Goal: Register for event/course

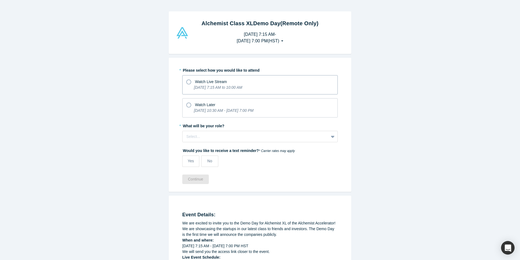
click at [310, 89] on label "Watch Live Stream [DATE] 7:15 AM to 10:00 AM" at bounding box center [259, 84] width 155 height 19
click at [0, 0] on input "Watch Live Stream [DATE] 7:15 AM to 10:00 AM" at bounding box center [0, 0] width 0 height 0
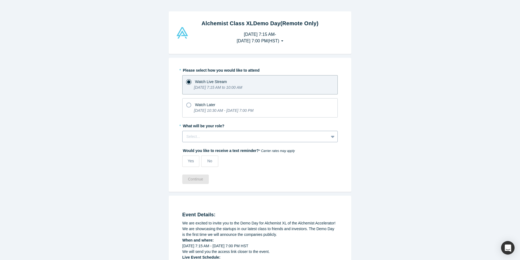
click at [299, 138] on div at bounding box center [255, 136] width 138 height 7
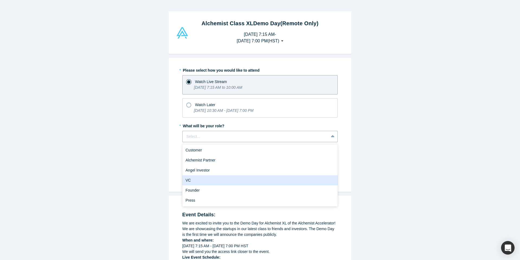
click at [275, 178] on div "VC" at bounding box center [259, 180] width 155 height 10
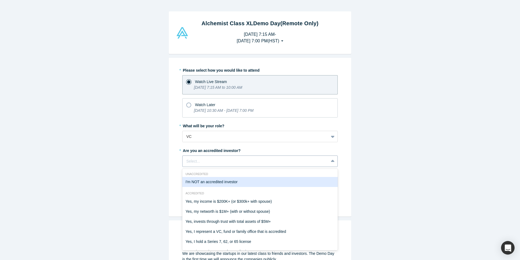
click at [275, 164] on div "Select..." at bounding box center [259, 160] width 155 height 11
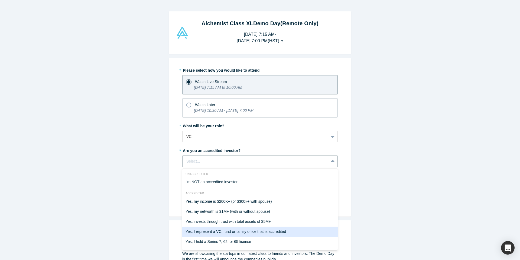
click at [257, 231] on div "Yes, I represent a VC, fund or family office that is accredited" at bounding box center [259, 231] width 155 height 10
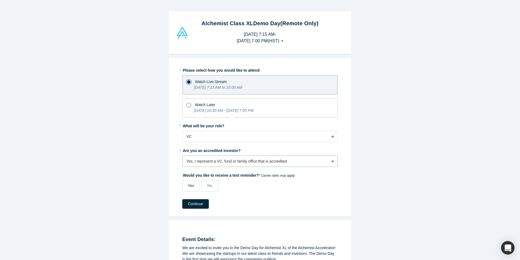
click at [189, 187] on span "Yes" at bounding box center [191, 185] width 6 height 4
click at [0, 0] on input "Yes" at bounding box center [0, 0] width 0 height 0
select select "US"
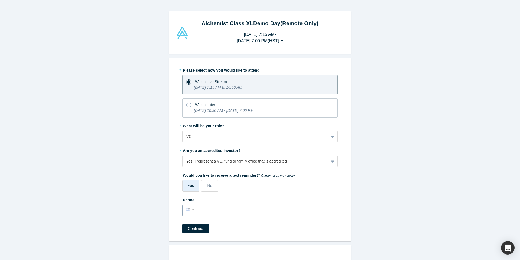
click at [196, 210] on input "tel" at bounding box center [225, 210] width 59 height 8
type input "[PHONE_NUMBER]"
click at [195, 227] on button "Continue" at bounding box center [195, 227] width 27 height 9
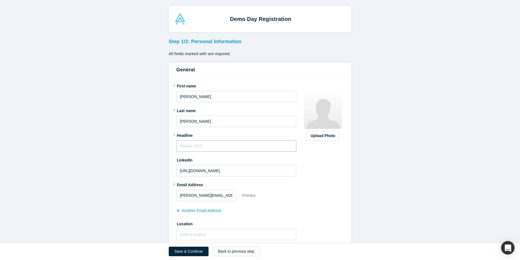
click at [248, 145] on input "text" at bounding box center [236, 145] width 120 height 11
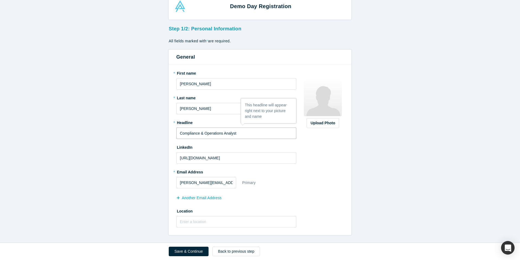
type input "Compliance & Operations Analyst"
click at [282, 227] on div "* First name [PERSON_NAME] * Last name [PERSON_NAME] * Headline Compliance & Op…" at bounding box center [239, 150] width 126 height 162
click at [278, 224] on input "text" at bounding box center [236, 221] width 120 height 11
click at [188, 248] on button "Save & Continue" at bounding box center [189, 250] width 40 height 9
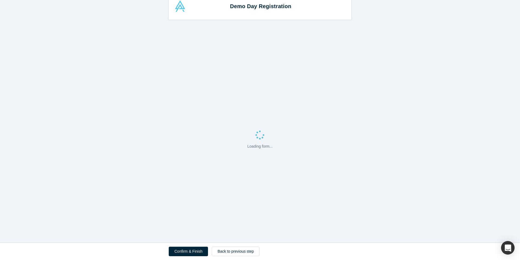
scroll to position [0, 0]
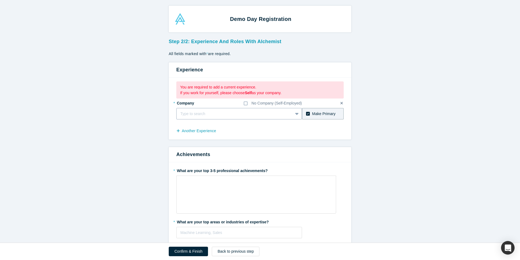
click at [290, 116] on div "Type to search" at bounding box center [239, 113] width 126 height 11
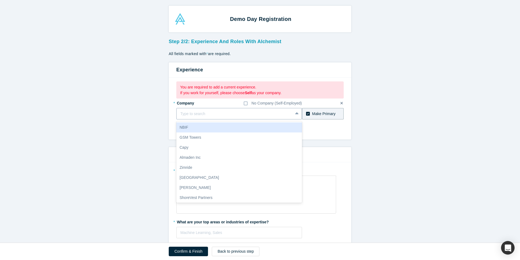
click at [275, 114] on div at bounding box center [234, 113] width 109 height 7
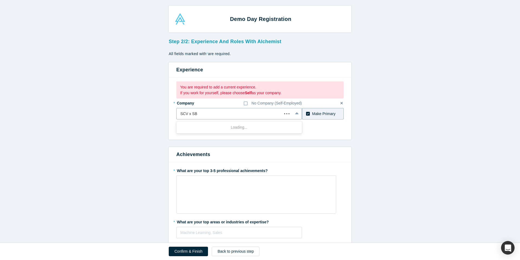
type input "SCV x SBI"
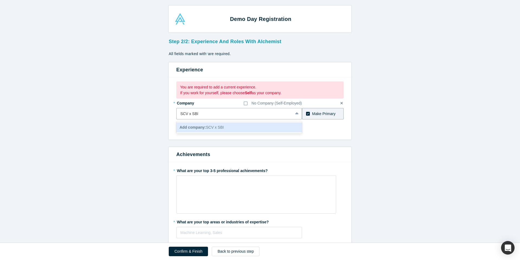
click at [286, 125] on div "Add company: SCV x SBI" at bounding box center [239, 127] width 126 height 10
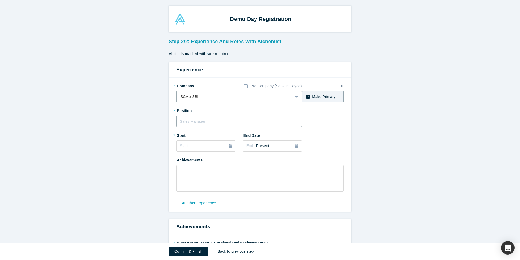
click at [287, 122] on input "text" at bounding box center [239, 120] width 126 height 11
type input "C"
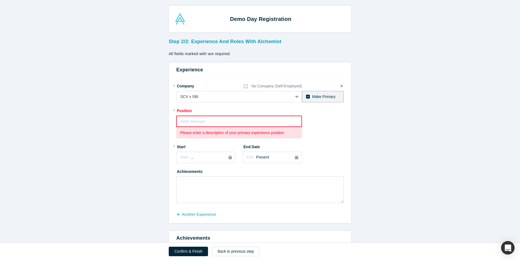
click at [310, 96] on label "Make Primary" at bounding box center [323, 96] width 42 height 11
click at [0, 0] on input "Make Primary" at bounding box center [0, 0] width 0 height 0
click at [276, 115] on input "text" at bounding box center [239, 120] width 126 height 11
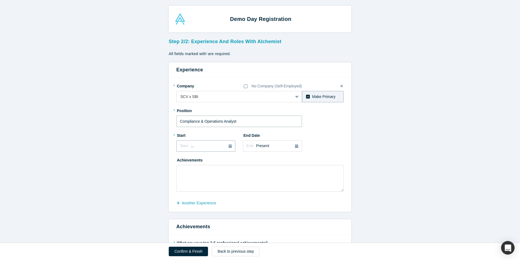
type input "Compliance & Operations Analyst"
click at [233, 147] on button "Start: ..." at bounding box center [205, 145] width 59 height 11
click at [181, 160] on button "Previous Year" at bounding box center [178, 160] width 5 height 5
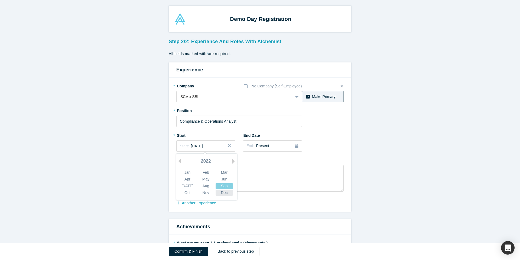
click at [224, 195] on div "Dec" at bounding box center [224, 193] width 17 height 6
click at [203, 148] on span "[DATE]" at bounding box center [197, 146] width 12 height 4
click at [225, 192] on div "Dec" at bounding box center [224, 193] width 17 height 6
click at [203, 149] on button "Start: [DATE]" at bounding box center [205, 145] width 59 height 11
click at [223, 192] on div "Dec" at bounding box center [224, 193] width 17 height 6
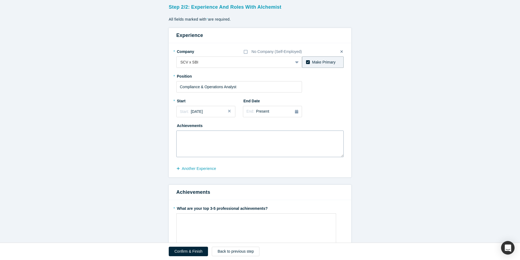
scroll to position [46, 0]
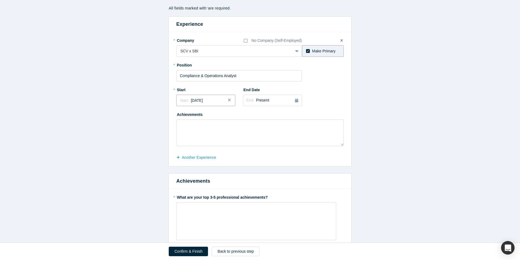
click at [203, 102] on span "[DATE]" at bounding box center [197, 100] width 12 height 4
click at [234, 115] on button "Next Year" at bounding box center [234, 115] width 5 height 5
click at [189, 126] on div "Jan" at bounding box center [187, 127] width 17 height 6
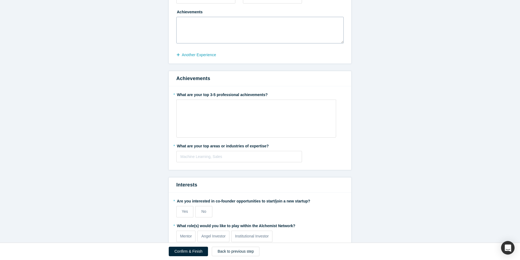
scroll to position [218, 0]
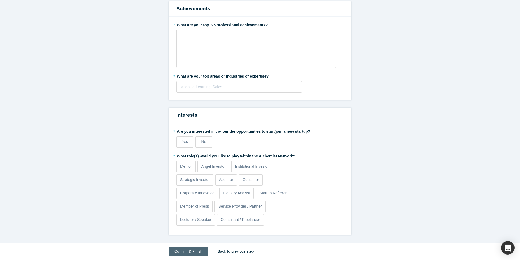
click at [191, 251] on button "Confirm & Finish" at bounding box center [188, 250] width 39 height 9
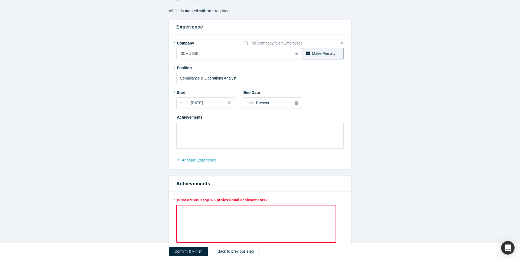
scroll to position [127, 0]
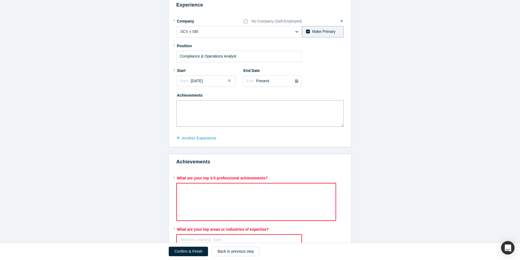
click at [262, 116] on textarea at bounding box center [259, 113] width 167 height 27
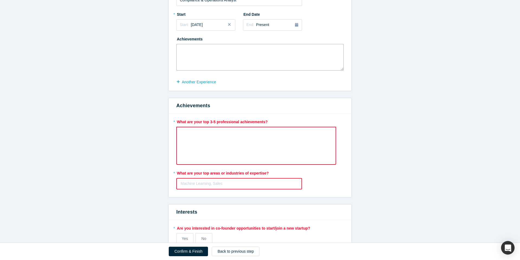
scroll to position [265, 0]
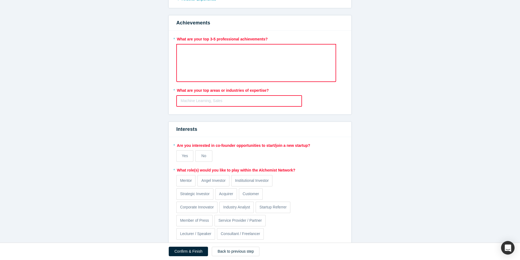
click at [219, 67] on div "rdw-wrapper" at bounding box center [256, 63] width 160 height 38
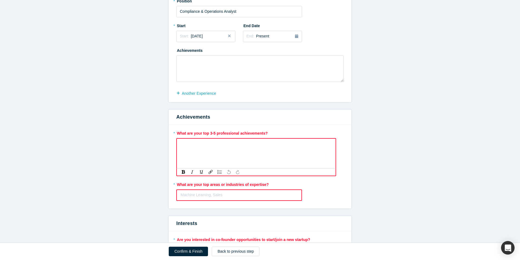
scroll to position [210, 0]
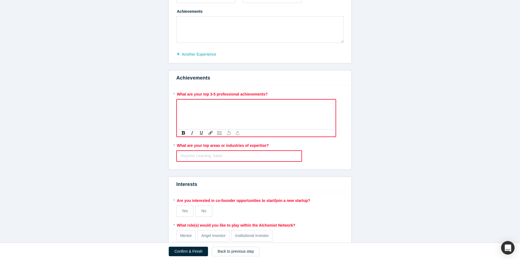
click at [231, 158] on div at bounding box center [239, 155] width 117 height 7
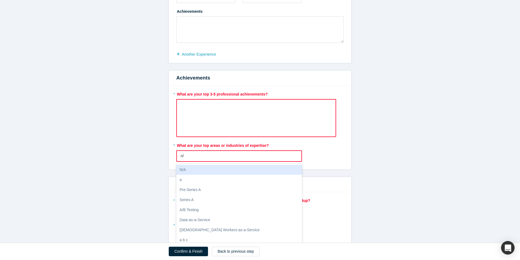
type input "n"
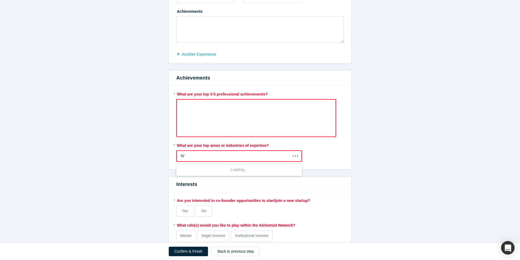
type input "N/A"
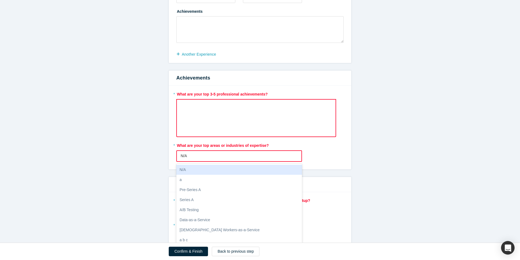
click at [224, 168] on div "N/A" at bounding box center [239, 169] width 126 height 10
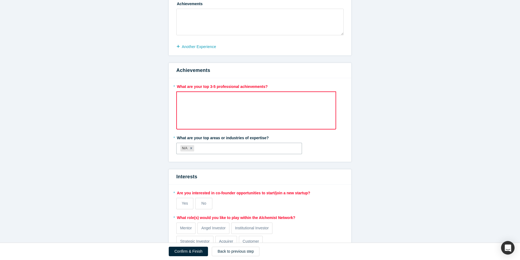
scroll to position [203, 0]
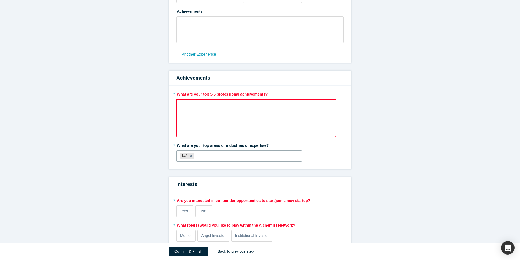
click at [215, 125] on div "rdw-wrapper" at bounding box center [256, 118] width 160 height 38
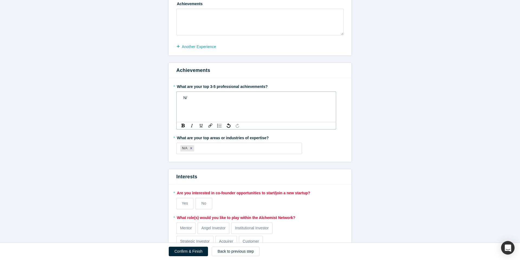
scroll to position [195, 0]
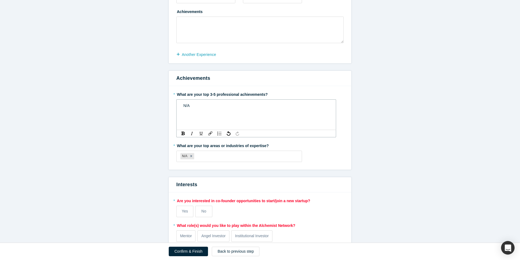
click at [372, 151] on form "Step 2/2: Experience and Roles with Alchemist All fields marked with * are requ…" at bounding box center [260, 96] width 520 height 416
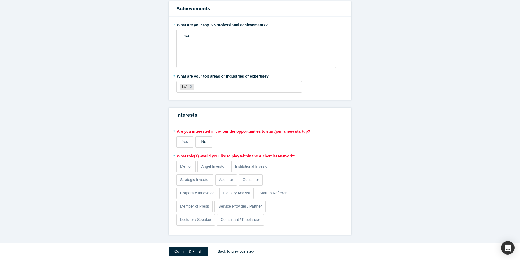
click at [208, 142] on label "No" at bounding box center [203, 141] width 17 height 11
click at [0, 0] on input "No" at bounding box center [0, 0] width 0 height 0
click at [254, 168] on p "Institutional Investor" at bounding box center [252, 166] width 34 height 6
click at [0, 0] on input "Institutional Investor" at bounding box center [0, 0] width 0 height 0
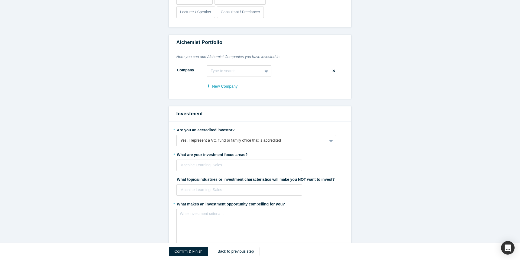
scroll to position [516, 0]
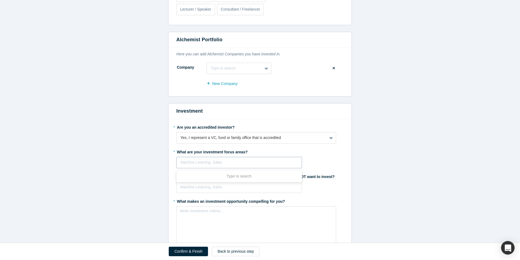
click at [273, 166] on div "Machine Learning, Sales" at bounding box center [239, 162] width 125 height 9
type input "B2B"
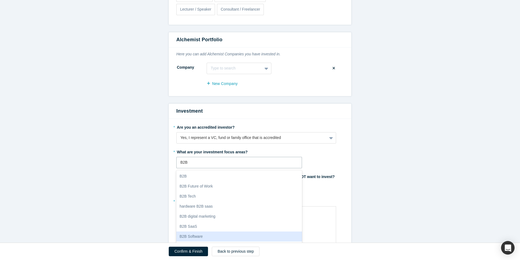
click at [250, 237] on div "B2B Software" at bounding box center [239, 236] width 126 height 10
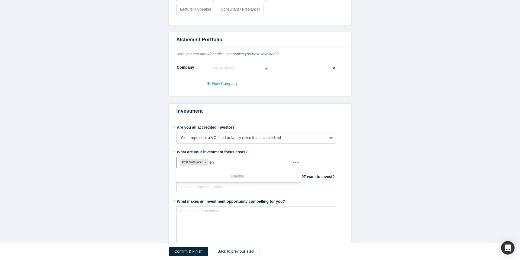
type input "e"
type input "s"
type input "enterprise"
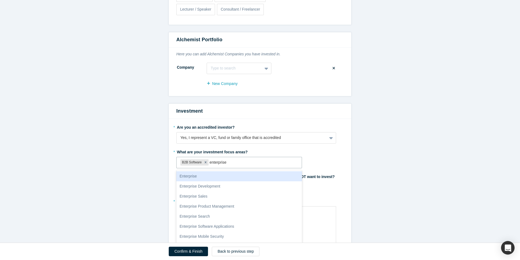
click at [257, 179] on div "Enterprise" at bounding box center [239, 176] width 126 height 10
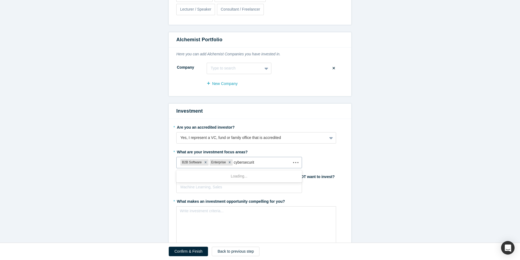
type input "cybersecurity"
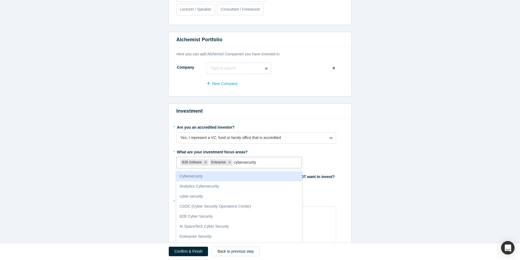
click at [255, 174] on div "Cybersecurity" at bounding box center [239, 176] width 126 height 10
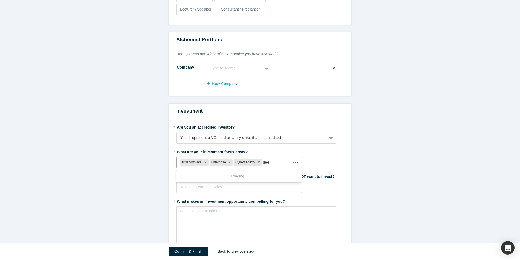
type input "deep"
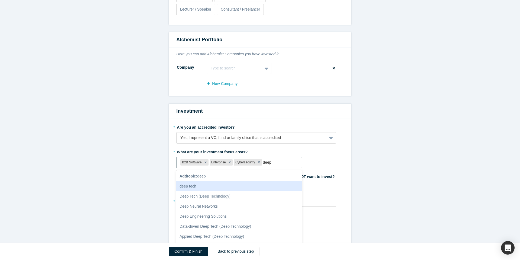
click at [250, 189] on div "deep tech" at bounding box center [239, 186] width 126 height 10
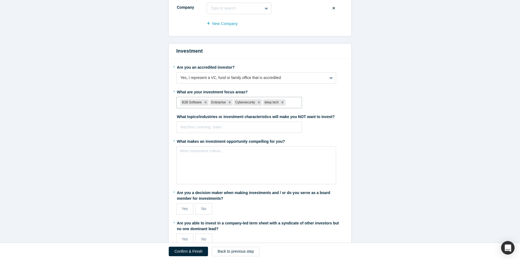
scroll to position [570, 0]
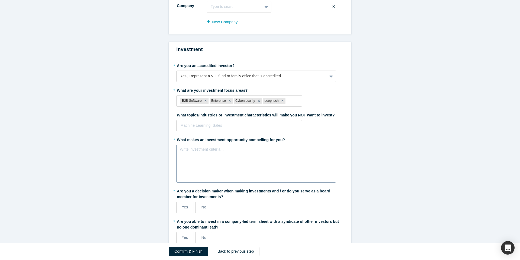
click at [331, 173] on div "Write investment criteria..." at bounding box center [256, 163] width 160 height 38
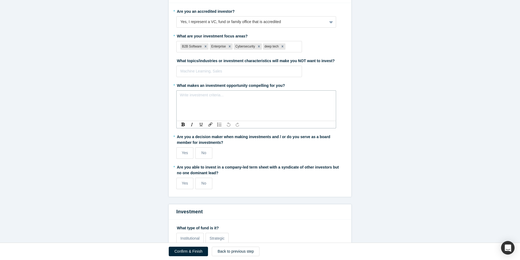
scroll to position [626, 0]
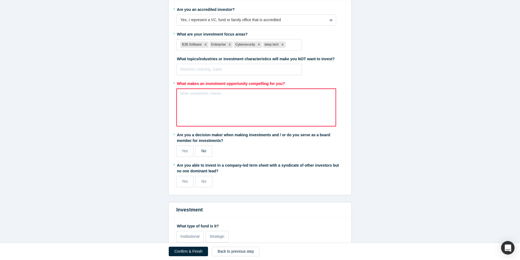
click at [200, 149] on label "No" at bounding box center [203, 150] width 17 height 11
click at [0, 0] on input "No" at bounding box center [0, 0] width 0 height 0
click at [214, 102] on div "Write investment criteria..." at bounding box center [256, 107] width 160 height 38
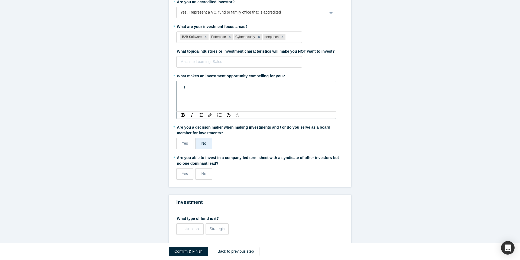
scroll to position [605, 0]
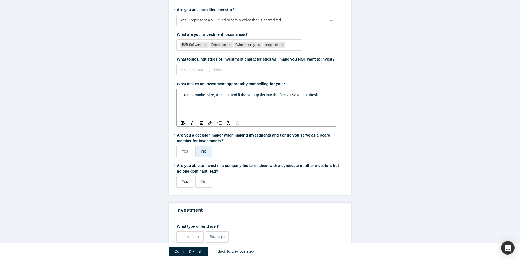
click at [186, 181] on span "Yes" at bounding box center [185, 181] width 6 height 4
click at [0, 0] on input "Yes" at bounding box center [0, 0] width 0 height 0
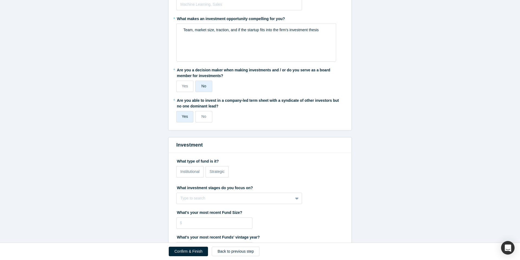
scroll to position [663, 0]
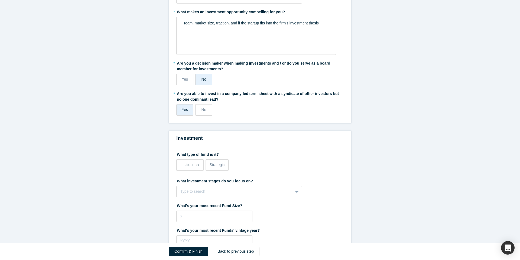
click at [192, 164] on span "Institutional" at bounding box center [189, 164] width 19 height 4
click at [0, 0] on input "Institutional" at bounding box center [0, 0] width 0 height 0
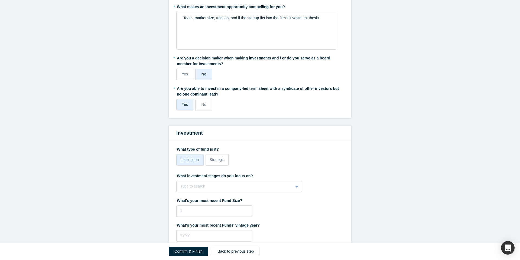
click at [185, 159] on span "Institutional" at bounding box center [189, 159] width 19 height 4
click at [0, 0] on input "Institutional" at bounding box center [0, 0] width 0 height 0
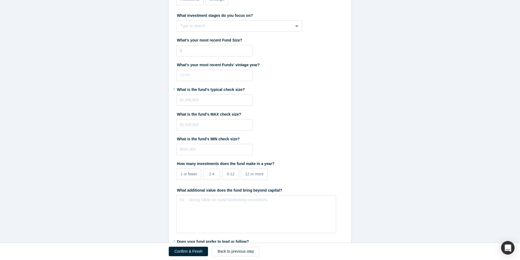
scroll to position [861, 0]
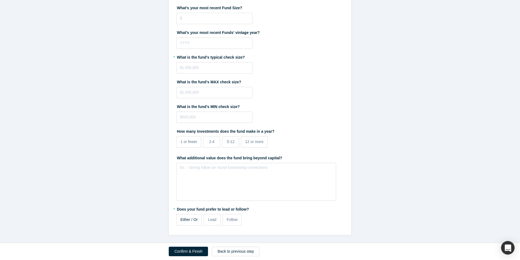
click at [186, 221] on span "Either / Or" at bounding box center [188, 219] width 17 height 4
click at [0, 0] on input "Either / Or" at bounding box center [0, 0] width 0 height 0
click at [178, 254] on button "Confirm & Finish" at bounding box center [188, 250] width 39 height 9
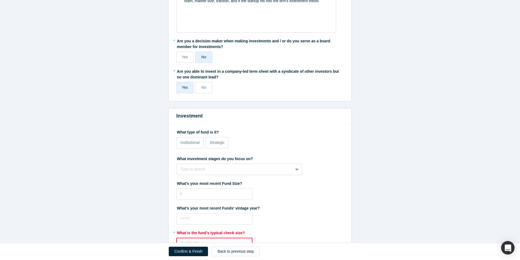
scroll to position [798, 0]
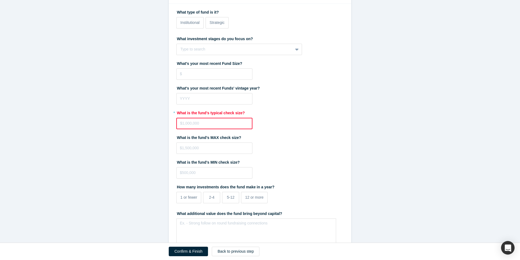
click at [229, 124] on input "tel" at bounding box center [214, 123] width 76 height 11
click at [246, 122] on input "tel" at bounding box center [214, 123] width 76 height 11
type input "$1,000,000"
click at [322, 125] on div "* What is the fund's typical check size? $1,000,000" at bounding box center [259, 118] width 167 height 21
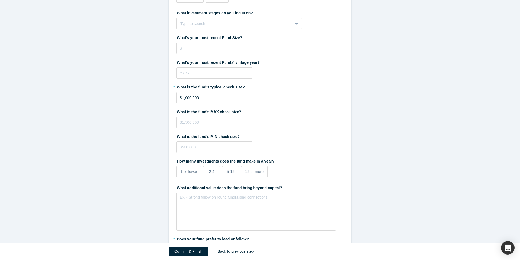
scroll to position [814, 0]
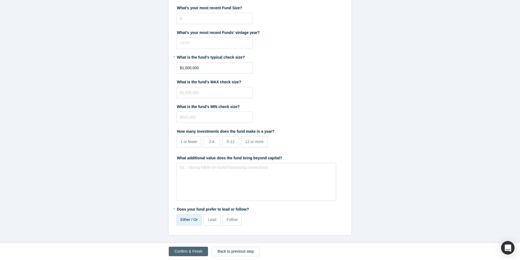
click at [190, 251] on button "Confirm & Finish" at bounding box center [188, 250] width 39 height 9
